Goal: Find specific page/section: Find specific page/section

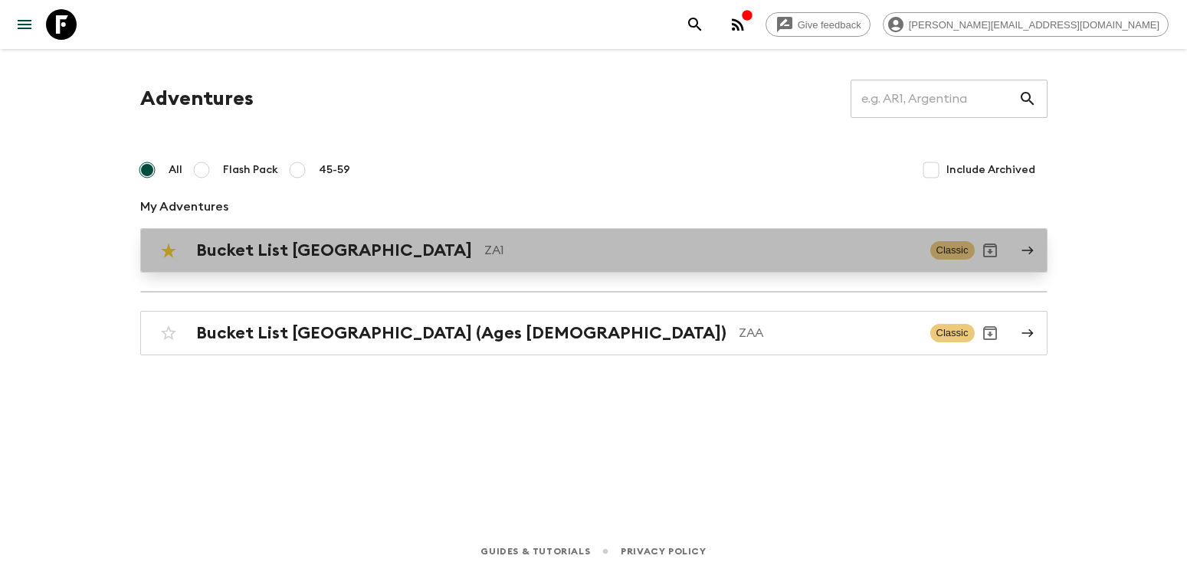
click at [251, 247] on h2 "Bucket List [GEOGRAPHIC_DATA]" at bounding box center [334, 251] width 276 height 20
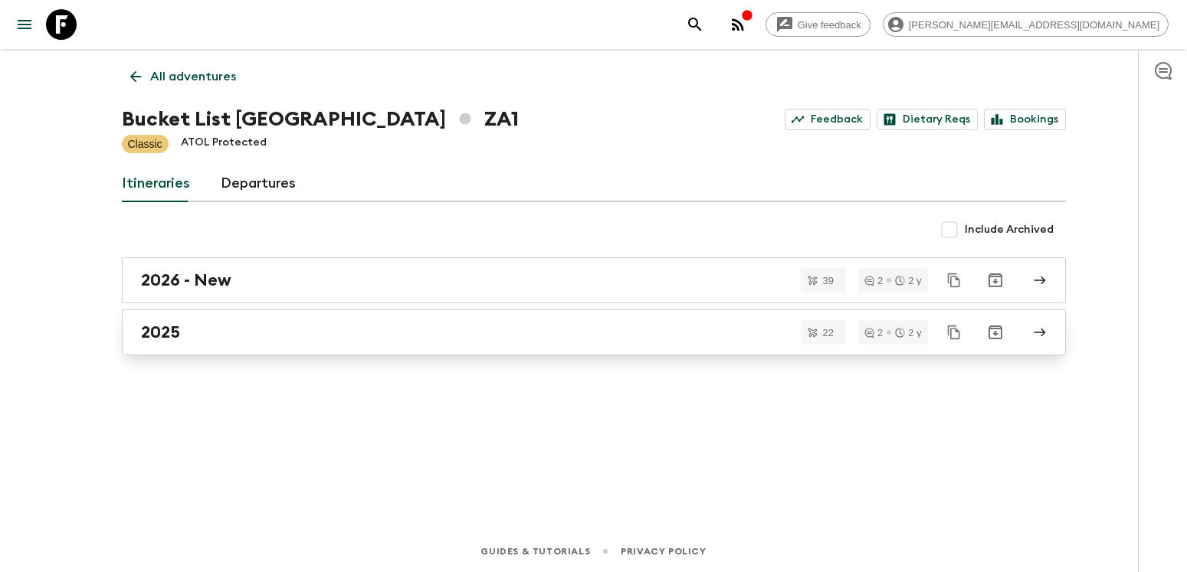
click at [155, 328] on h2 "2025" at bounding box center [160, 333] width 39 height 20
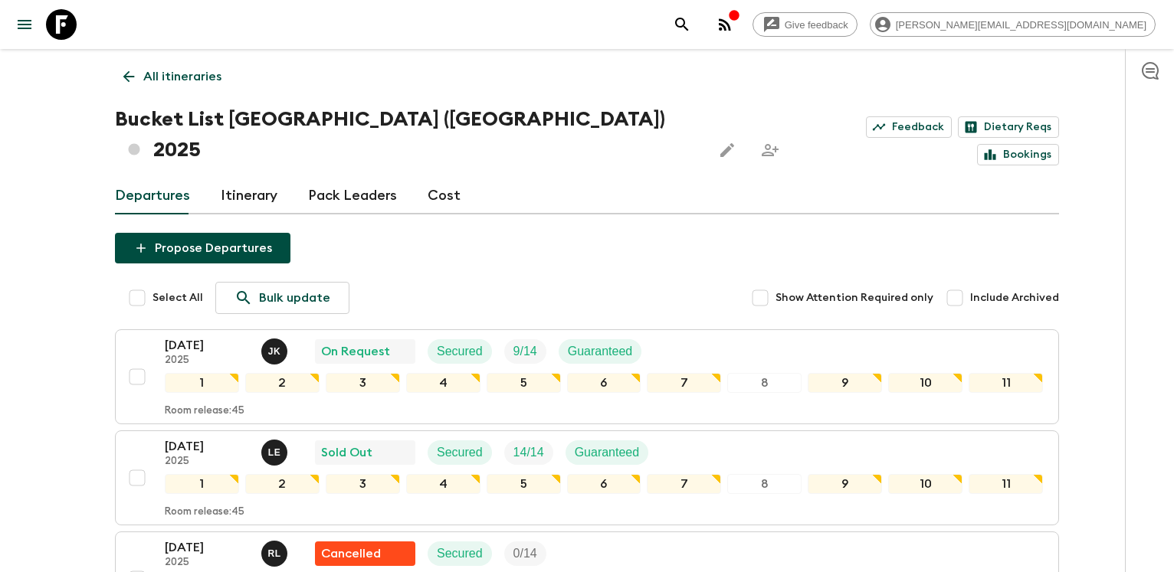
scroll to position [391, 0]
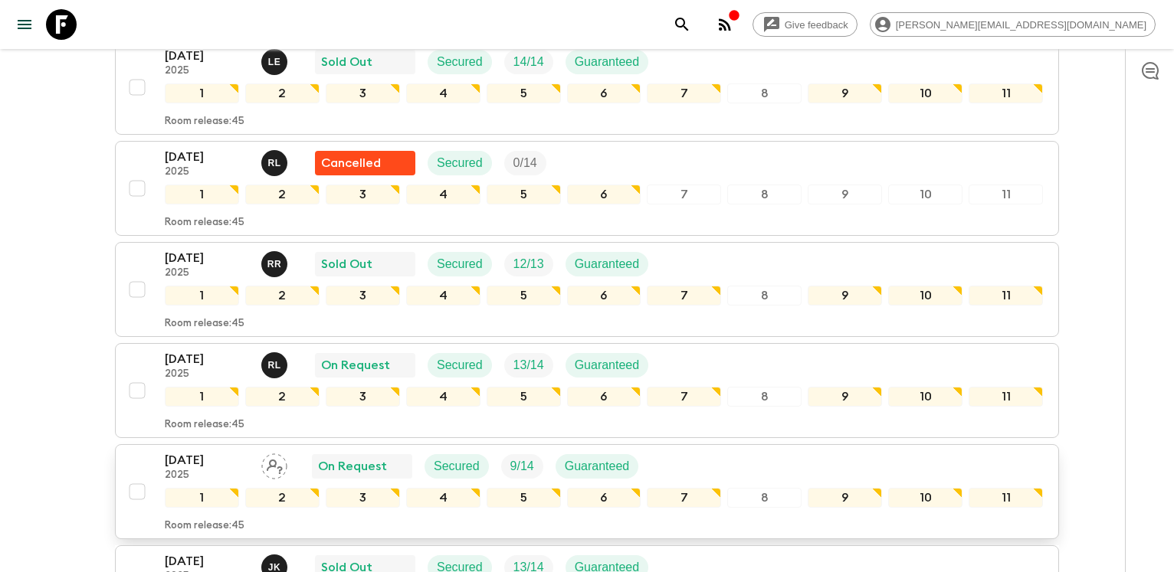
click at [186, 451] on p "[DATE]" at bounding box center [207, 460] width 84 height 18
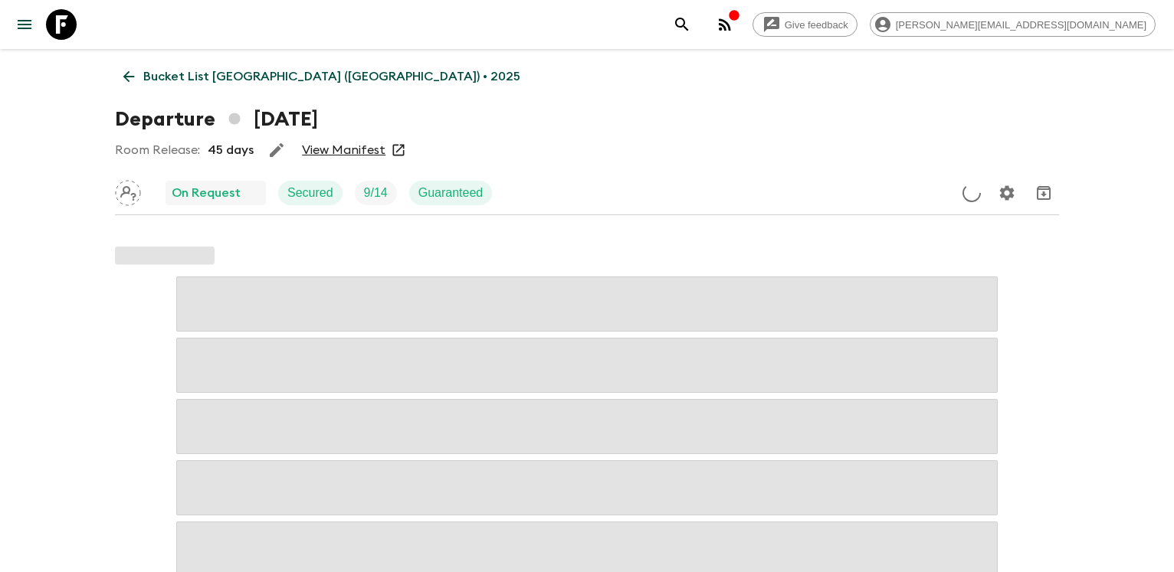
click at [349, 152] on link "View Manifest" at bounding box center [344, 150] width 84 height 15
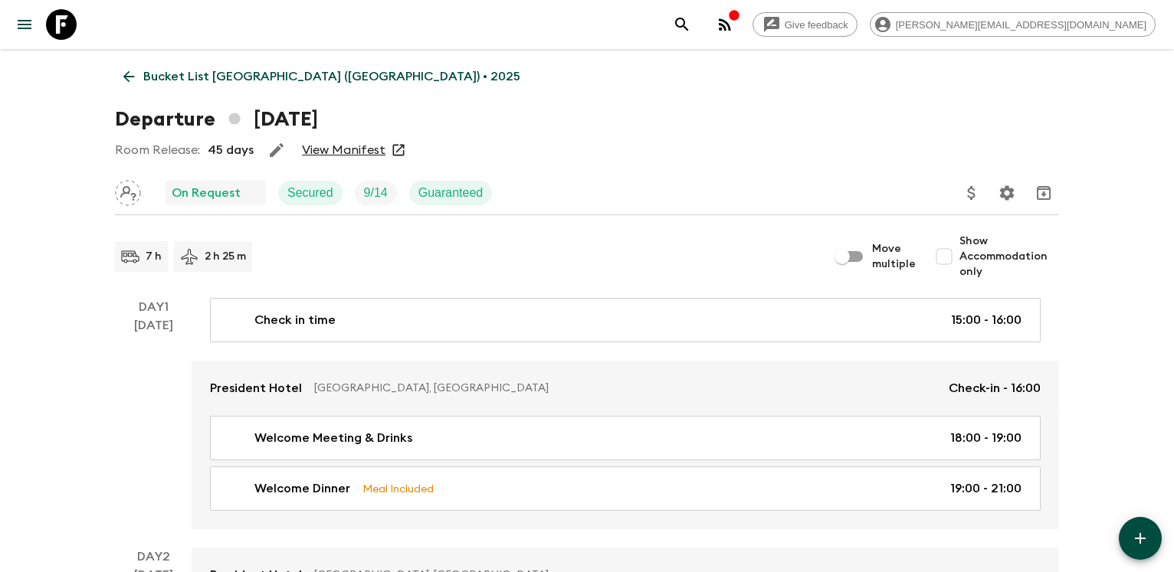
click at [135, 80] on icon at bounding box center [128, 76] width 17 height 17
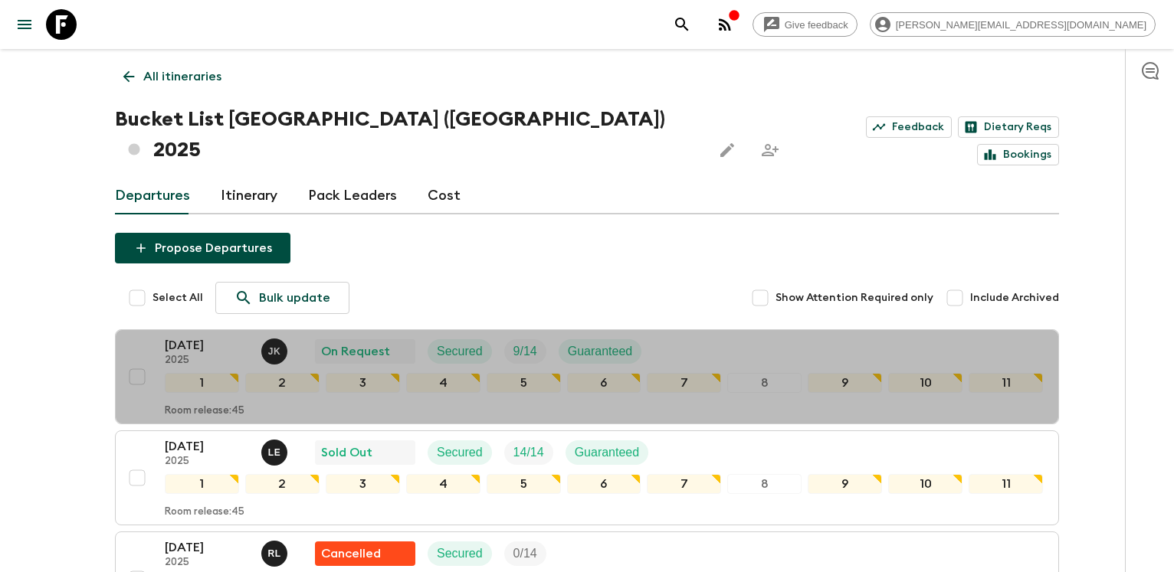
click at [201, 336] on p "[DATE]" at bounding box center [207, 345] width 84 height 18
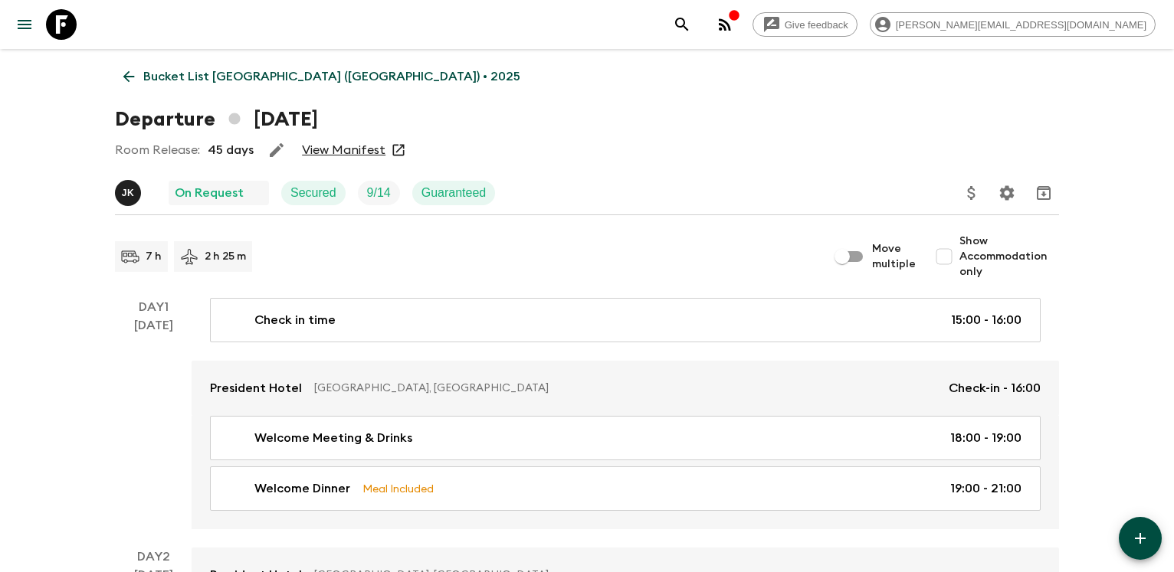
click at [319, 151] on link "View Manifest" at bounding box center [344, 150] width 84 height 15
click at [123, 78] on icon at bounding box center [128, 76] width 17 height 17
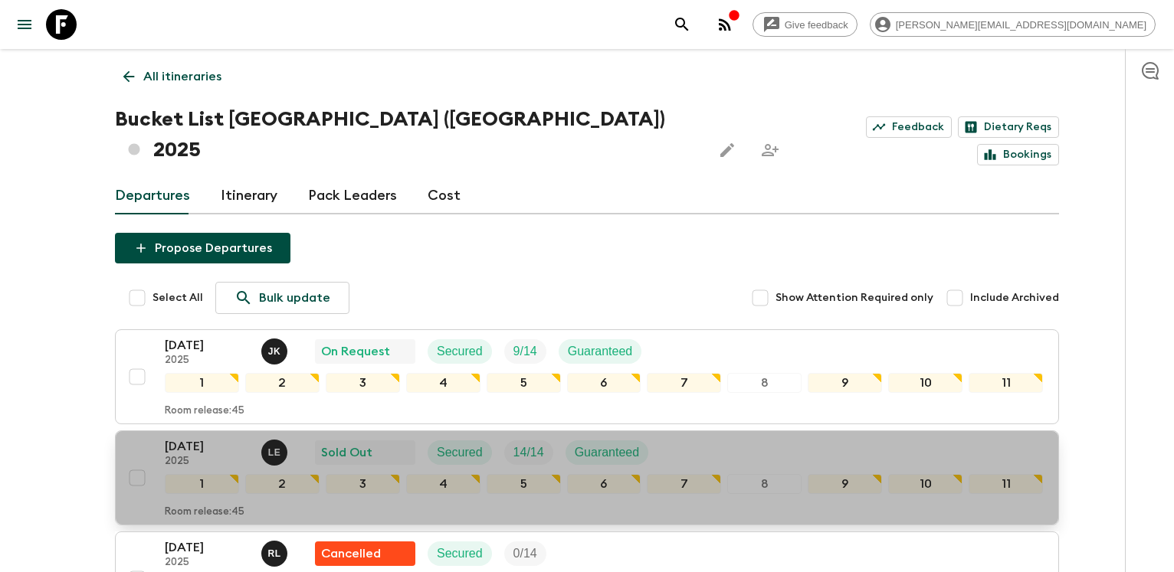
click at [175, 437] on p "[DATE]" at bounding box center [207, 446] width 84 height 18
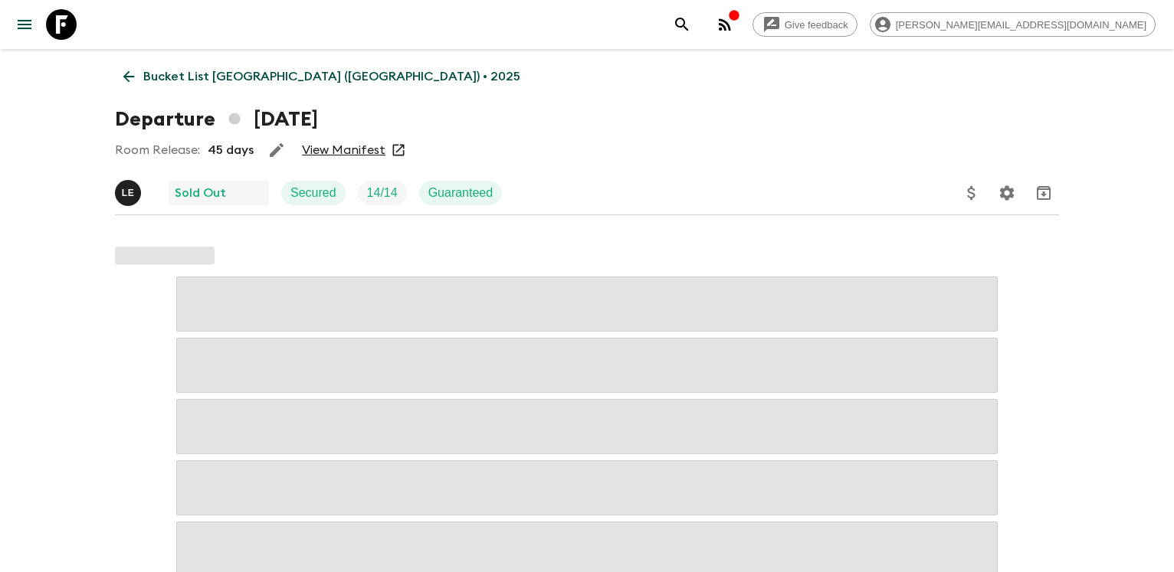
click at [329, 156] on link "View Manifest" at bounding box center [344, 150] width 84 height 15
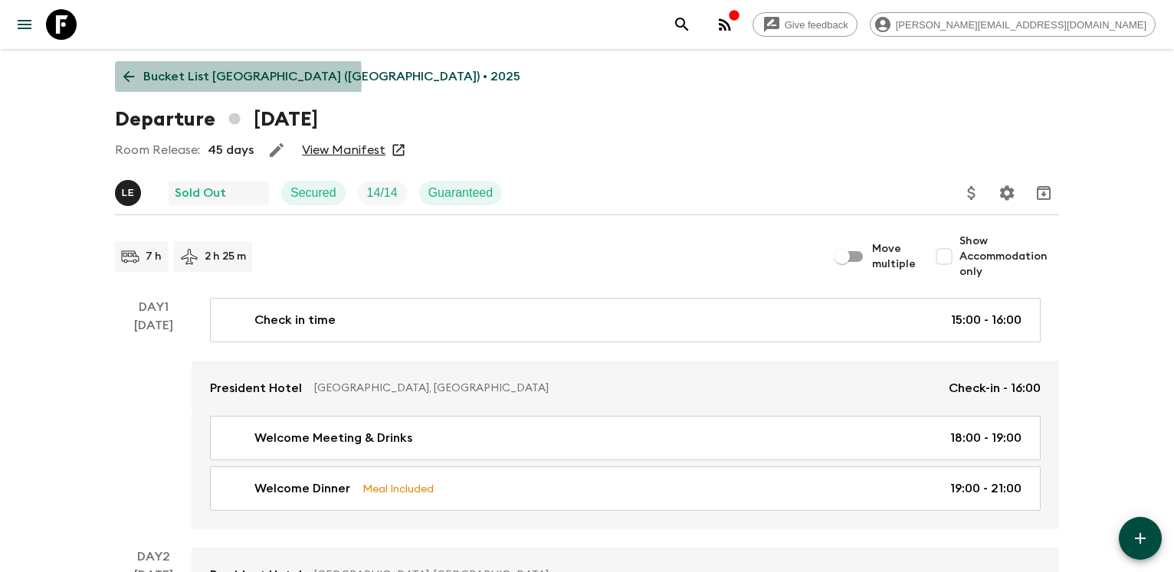
click at [143, 79] on link "Bucket List [GEOGRAPHIC_DATA] ([GEOGRAPHIC_DATA]) • 2025" at bounding box center [322, 76] width 414 height 31
